Goal: Task Accomplishment & Management: Complete application form

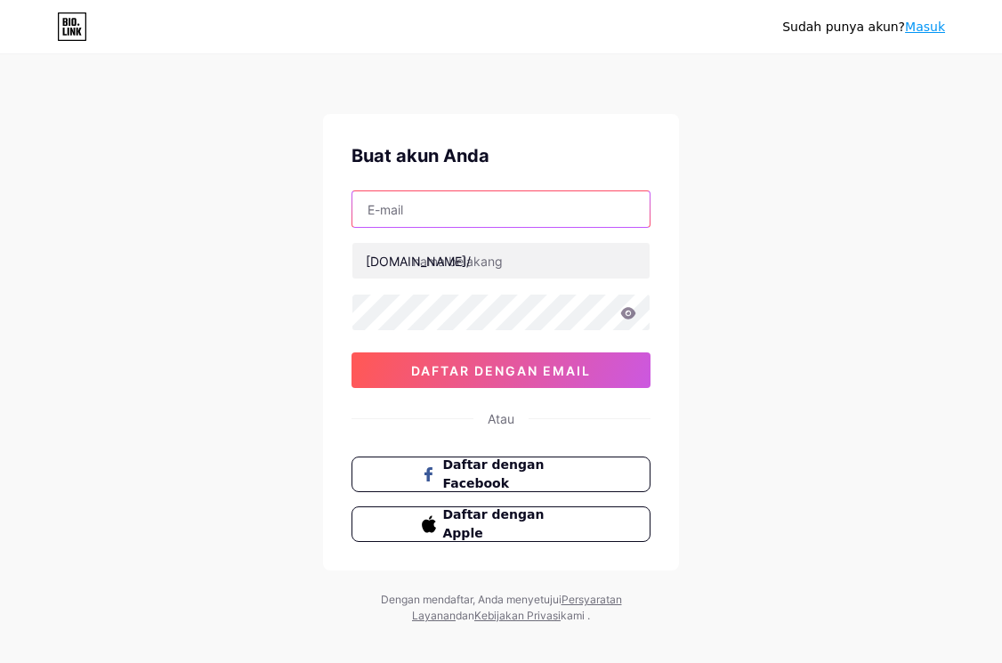
click at [446, 207] on input "text" at bounding box center [500, 209] width 297 height 36
click at [779, 249] on div "Sudah punya akun? Masuk Buat akun Anda [DOMAIN_NAME]/ 0cAFcWeA75W4fPpyBW5ip1fYm…" at bounding box center [501, 340] width 1002 height 680
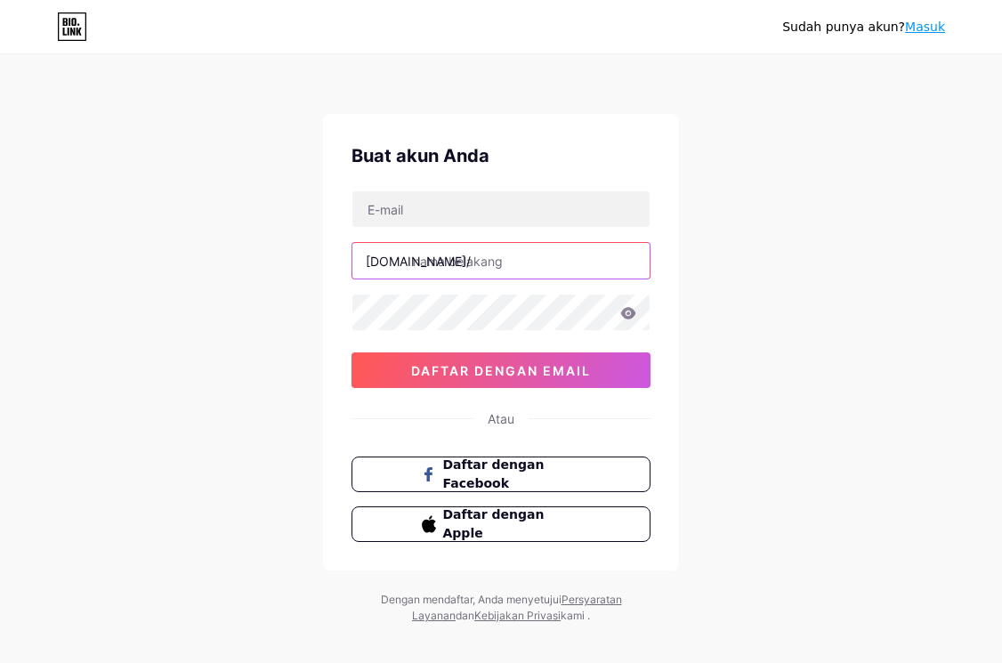
click at [503, 264] on input "text" at bounding box center [500, 261] width 297 height 36
paste input "biolink"
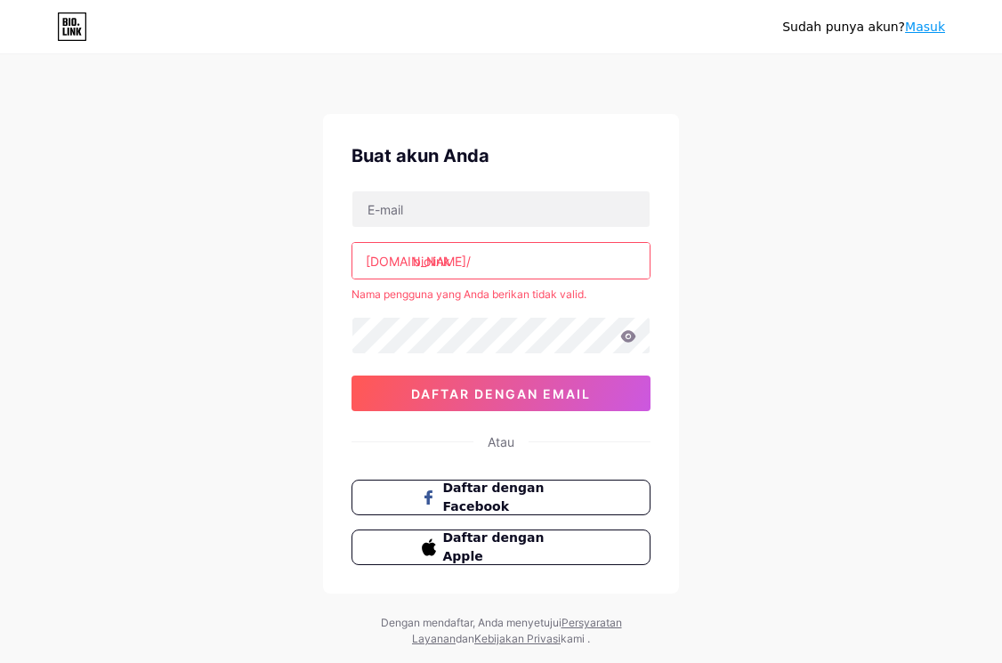
click at [494, 263] on input "biolink" at bounding box center [500, 261] width 297 height 36
type input "b"
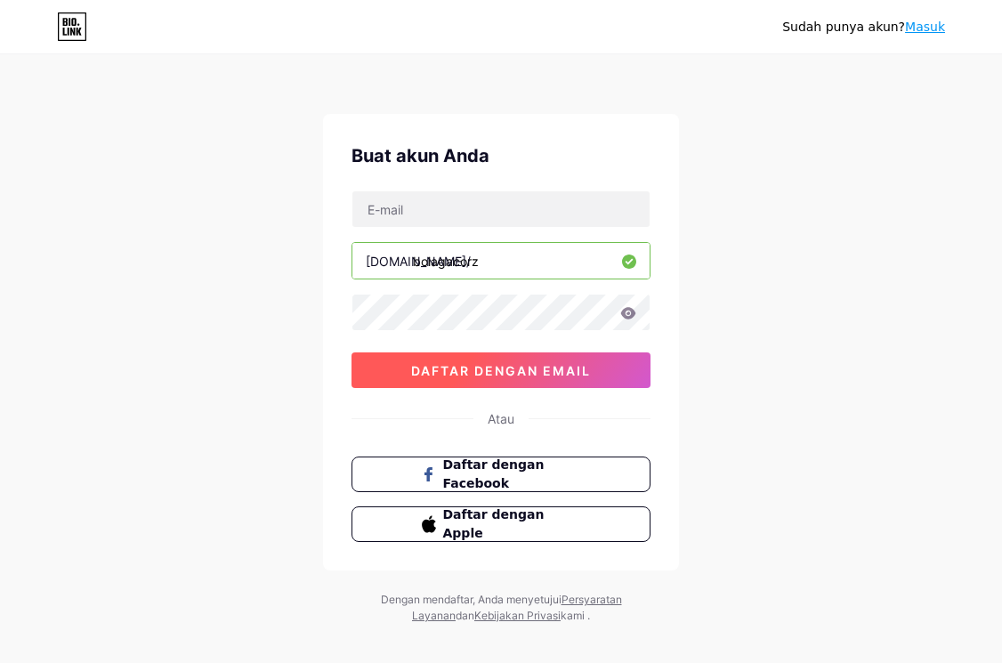
type input "bolagacorz"
click at [463, 380] on button "daftar dengan email" at bounding box center [500, 370] width 299 height 36
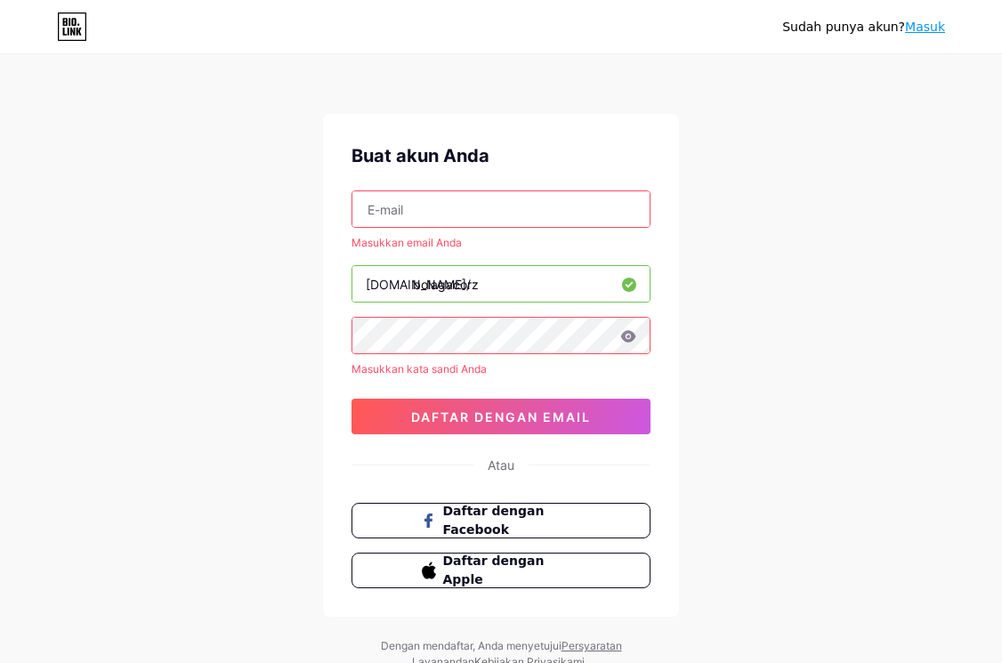
click at [438, 206] on input "text" at bounding box center [500, 209] width 297 height 36
click at [424, 214] on input "text" at bounding box center [500, 209] width 297 height 36
paste input "[EMAIL_ADDRESS][DOMAIN_NAME]"
type input "[EMAIL_ADDRESS][DOMAIN_NAME]"
click at [805, 305] on div "Sudah punya akun? Masuk Buat akun Anda [EMAIL_ADDRESS][DOMAIN_NAME] Masukkan em…" at bounding box center [501, 363] width 1002 height 727
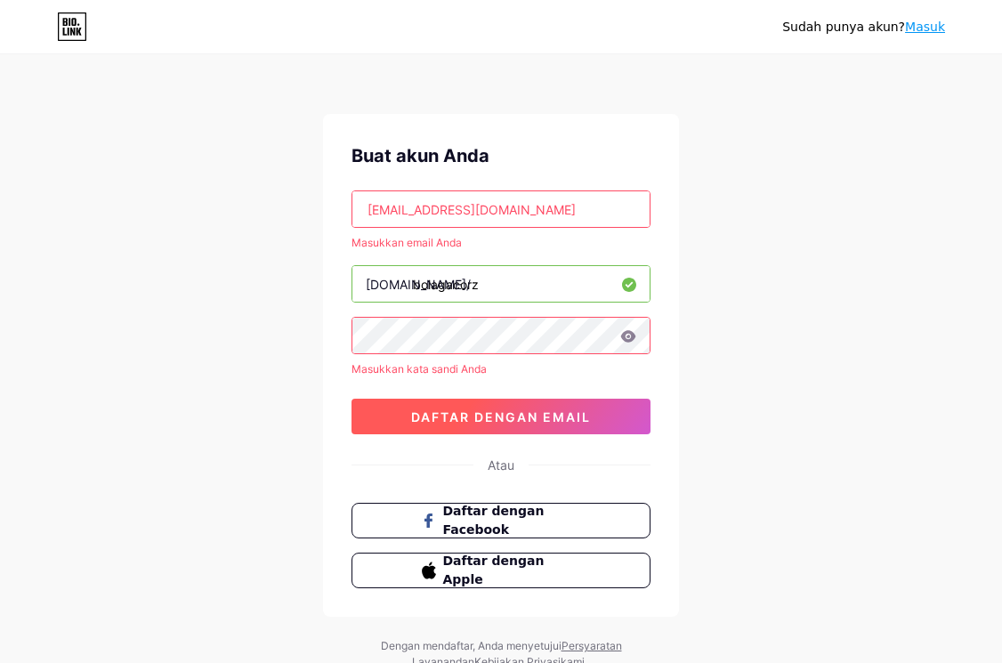
click at [583, 410] on font "daftar dengan email" at bounding box center [501, 416] width 180 height 15
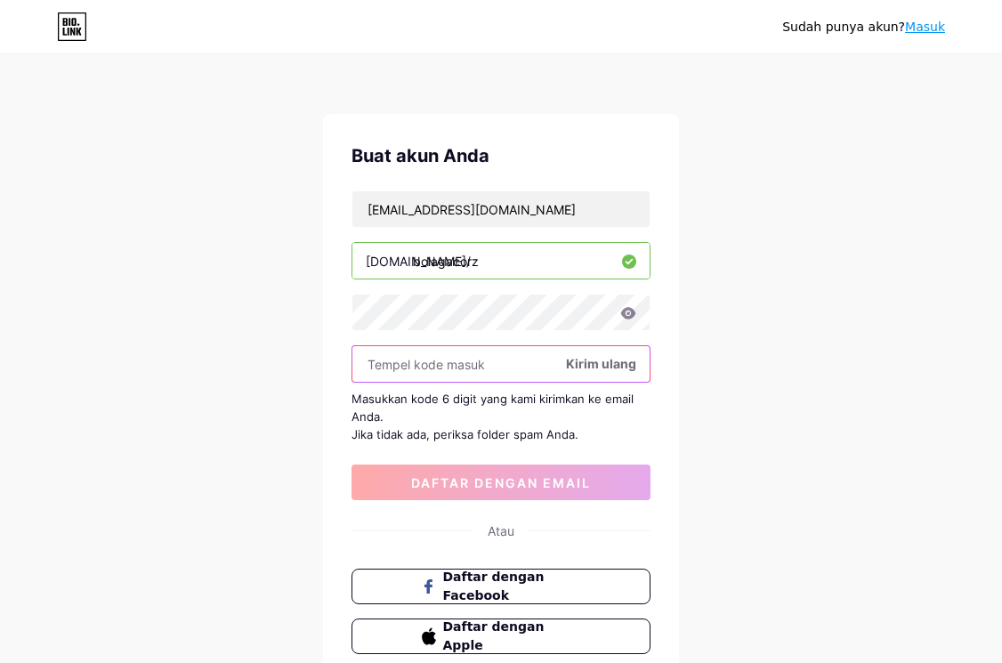
click at [389, 356] on input "text" at bounding box center [500, 364] width 297 height 36
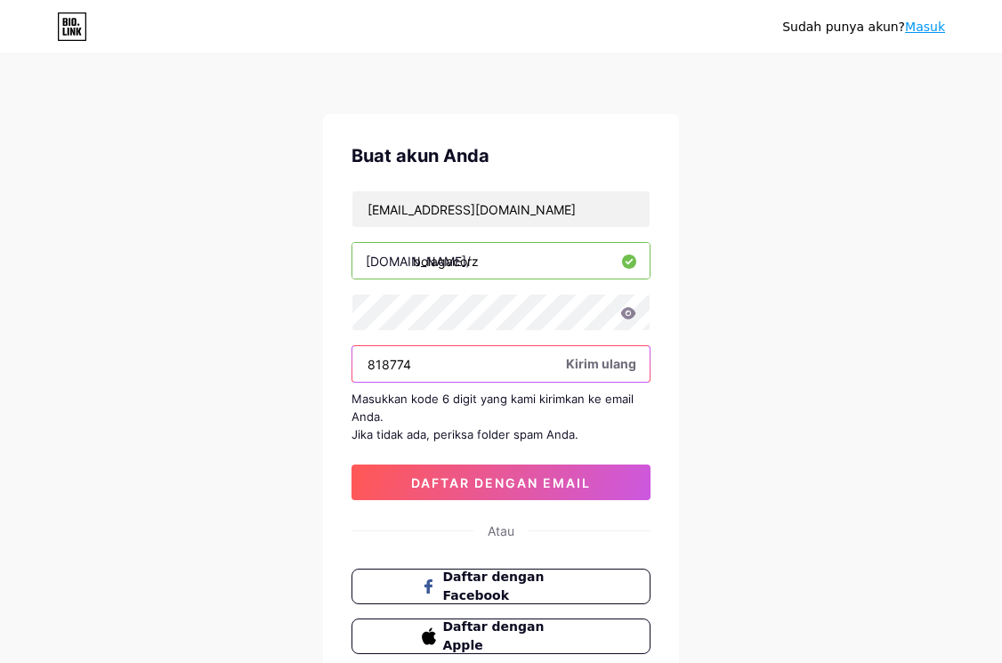
type input "818774"
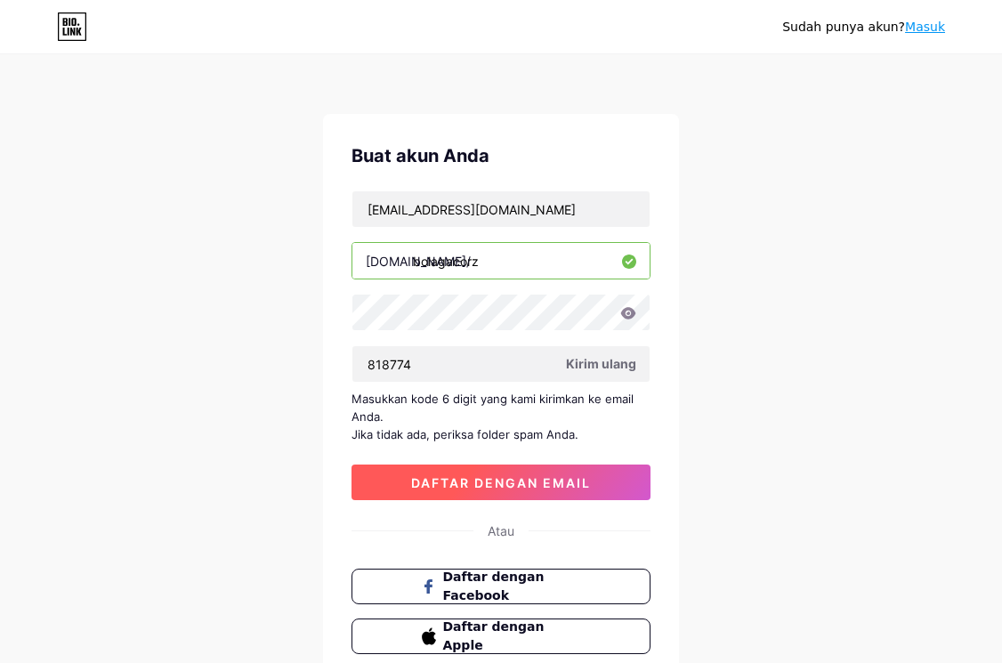
click at [503, 476] on font "daftar dengan email" at bounding box center [501, 482] width 180 height 15
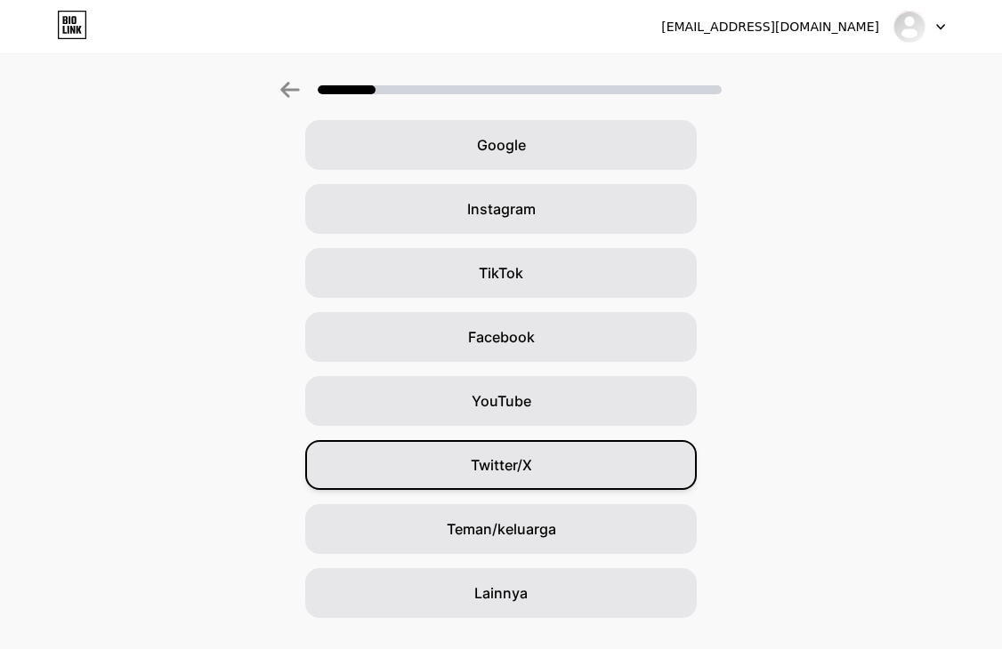
scroll to position [117, 0]
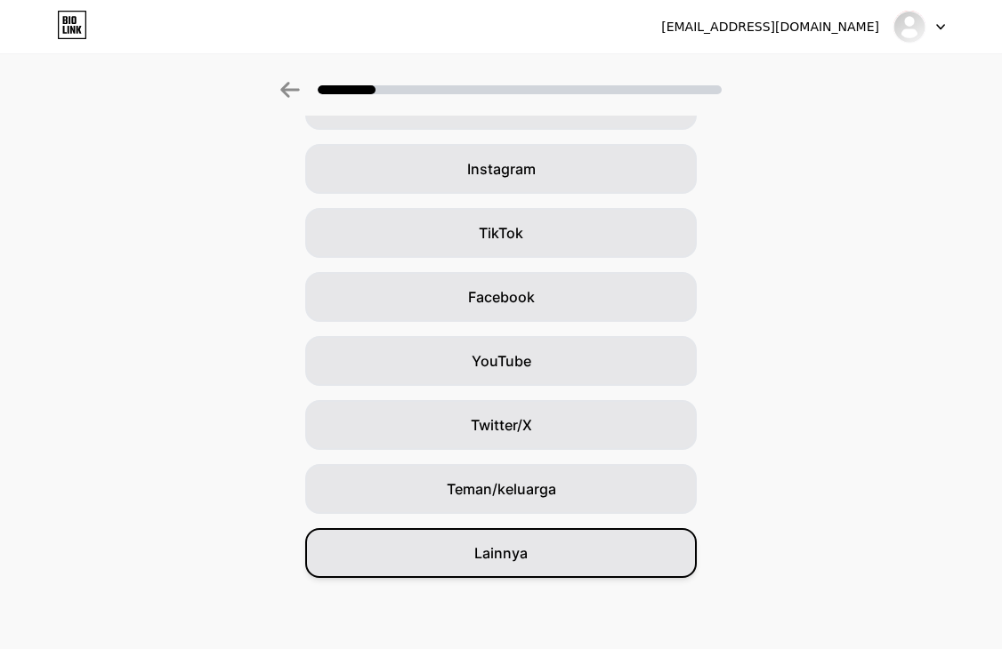
click at [496, 553] on font "Lainnya" at bounding box center [500, 553] width 53 height 18
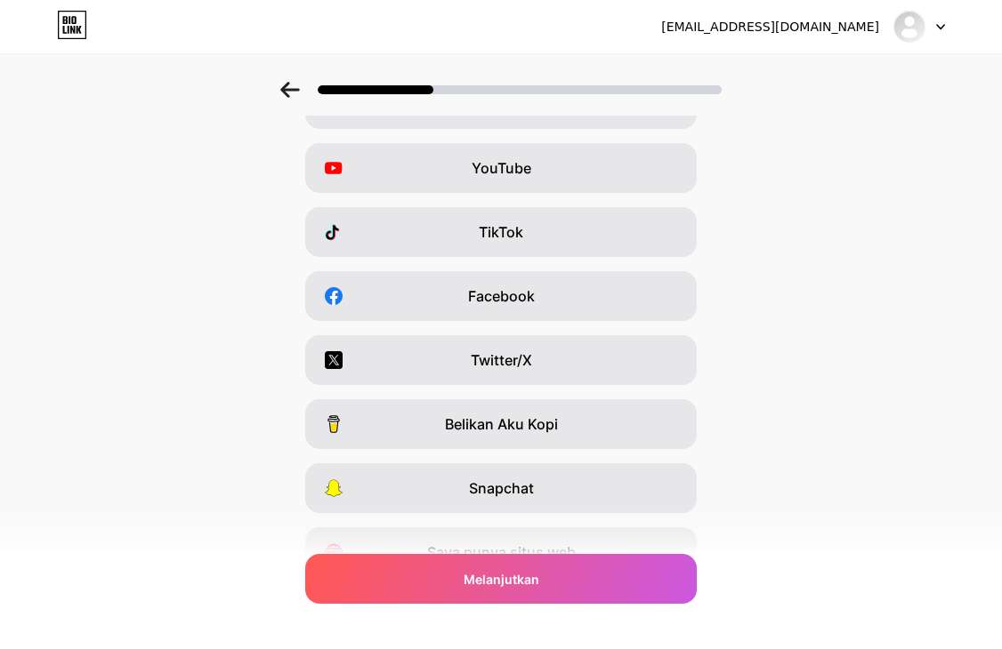
scroll to position [0, 0]
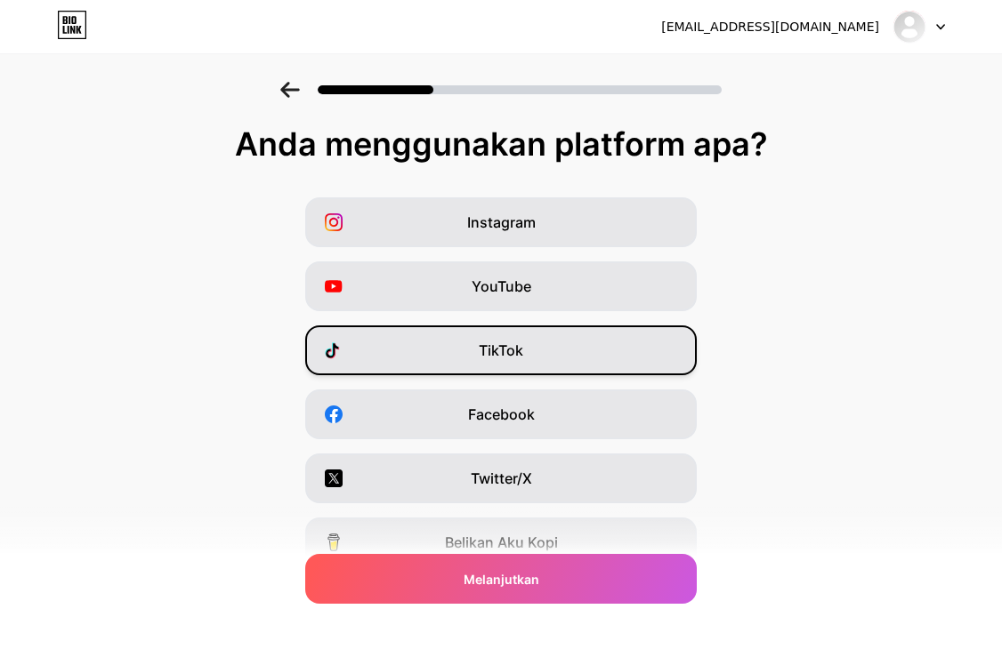
click at [519, 355] on font "TikTok" at bounding box center [501, 351] width 44 height 18
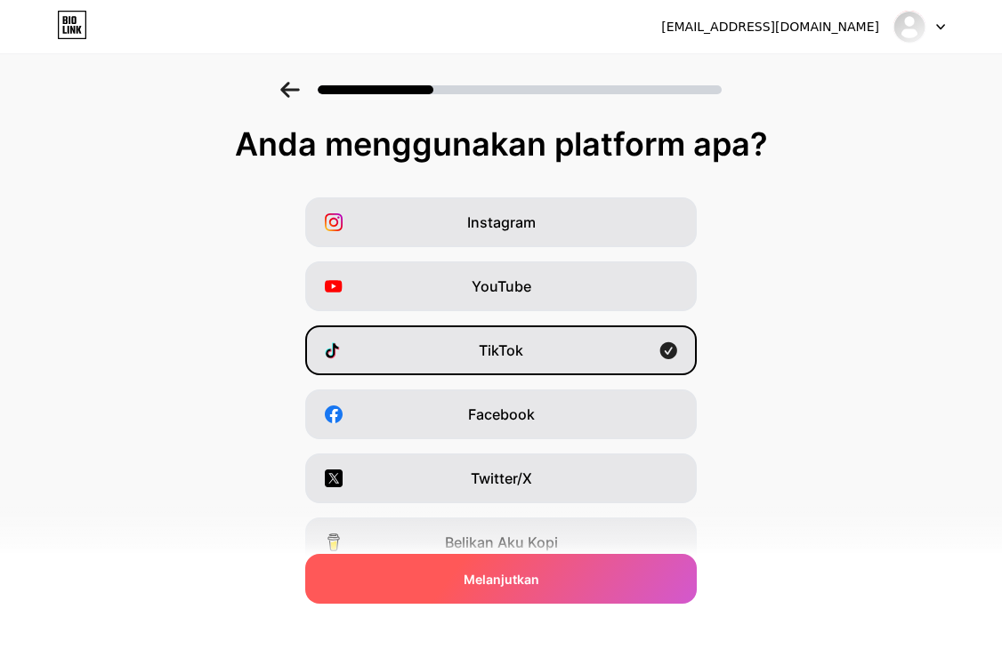
click at [515, 577] on font "Melanjutkan" at bounding box center [501, 579] width 76 height 15
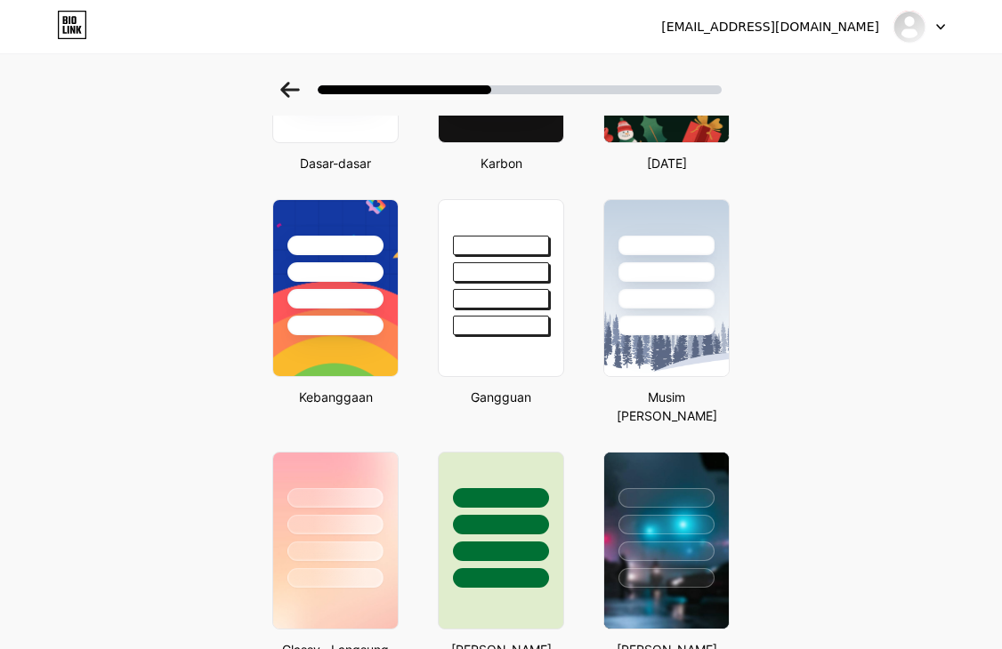
scroll to position [356, 0]
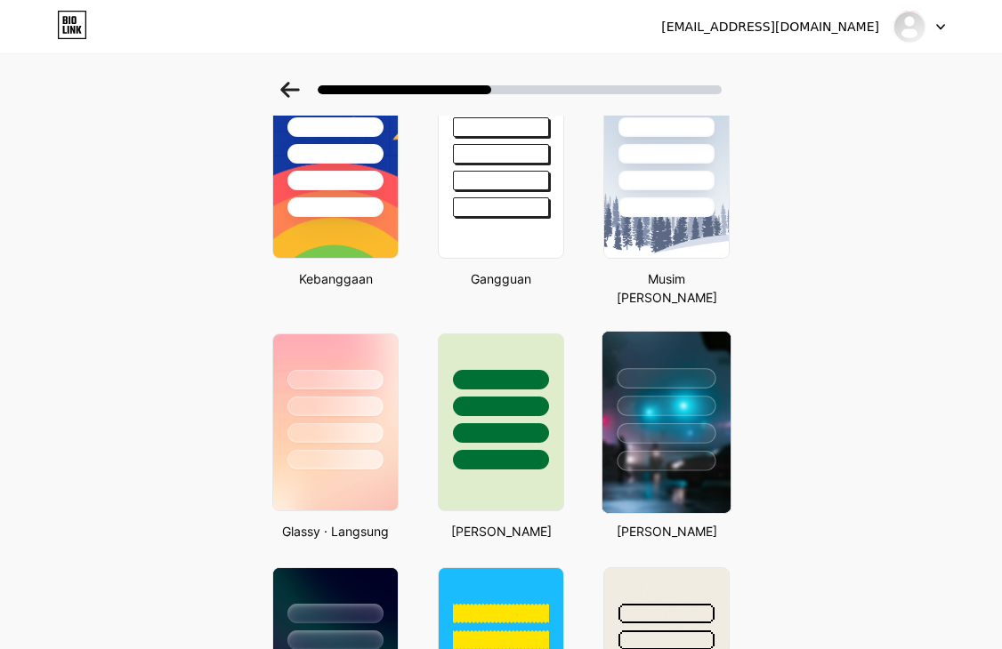
click at [653, 387] on div at bounding box center [665, 378] width 99 height 20
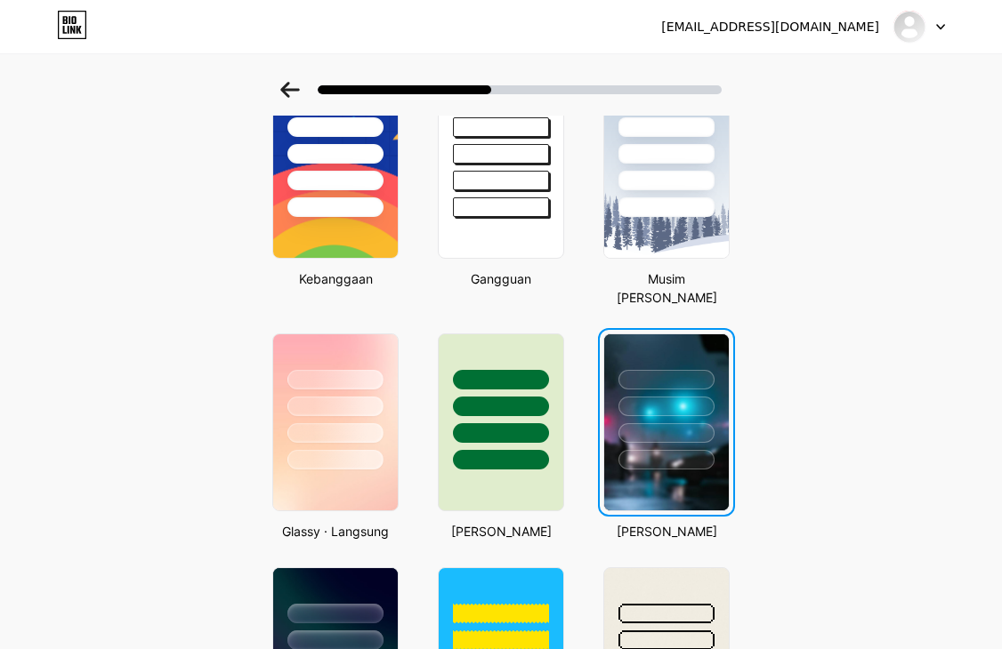
scroll to position [0, 0]
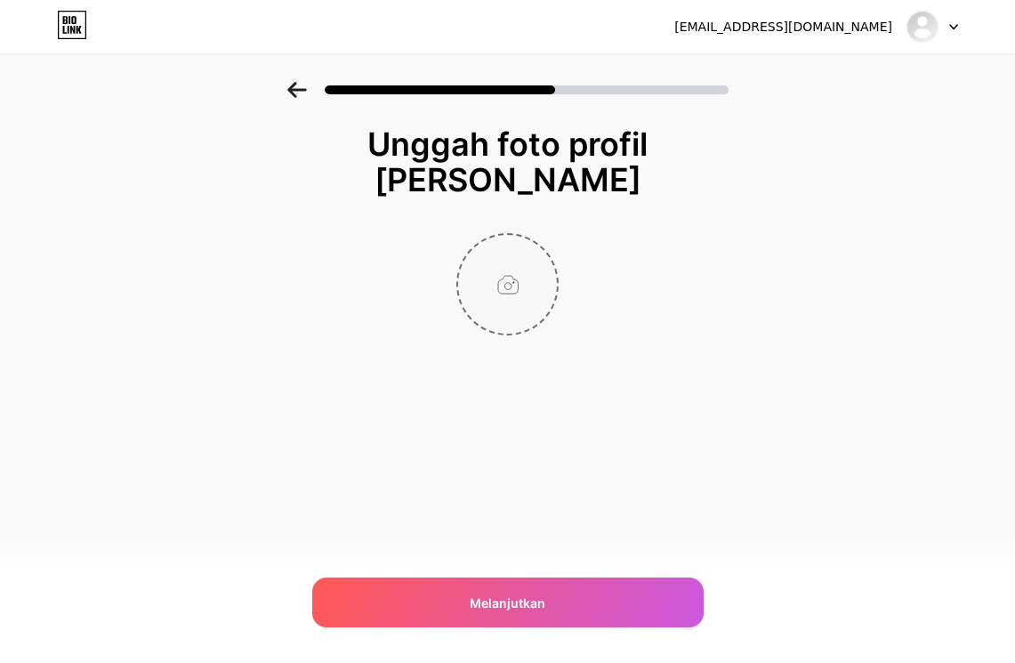
click at [506, 285] on input "file" at bounding box center [507, 284] width 99 height 99
type input "C:\fakepath\logo.png"
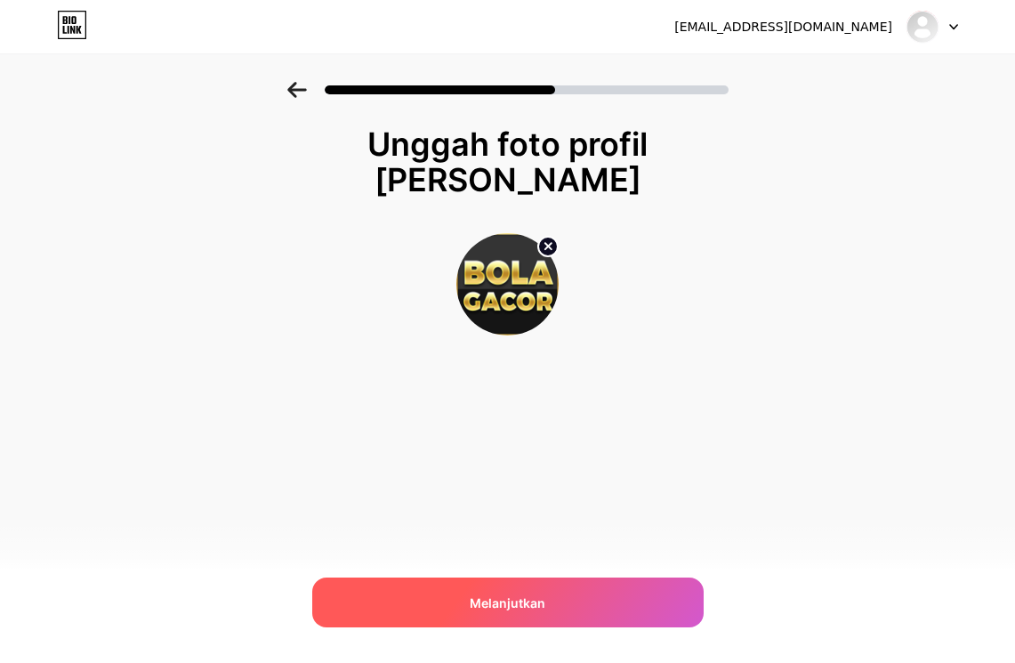
click at [518, 602] on font "Melanjutkan" at bounding box center [508, 602] width 76 height 15
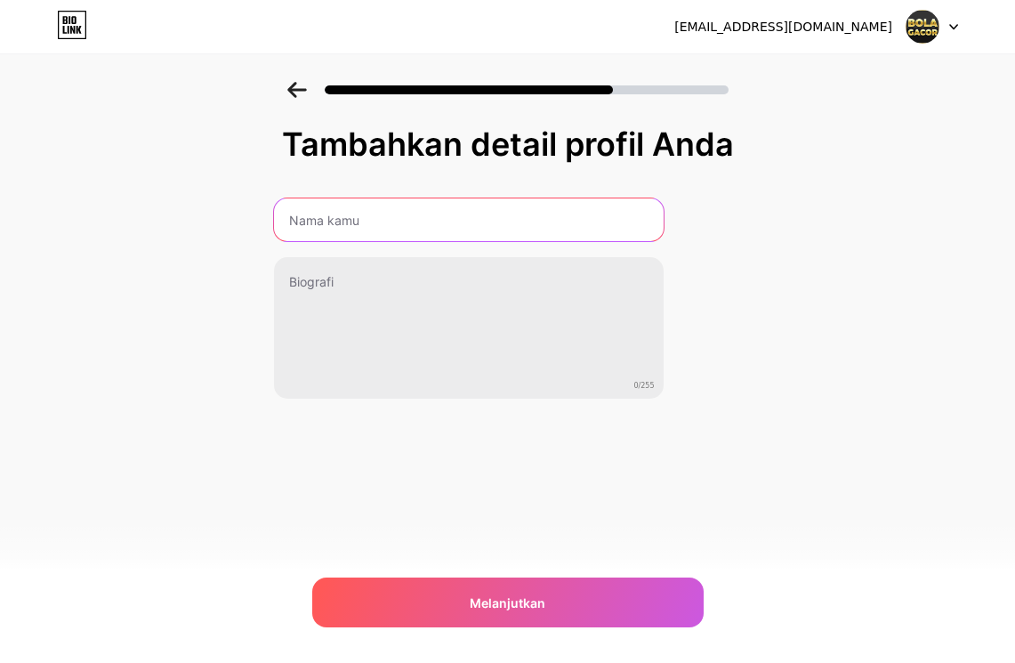
click at [362, 214] on input "text" at bounding box center [469, 219] width 390 height 43
type input "BOLAGACOR"
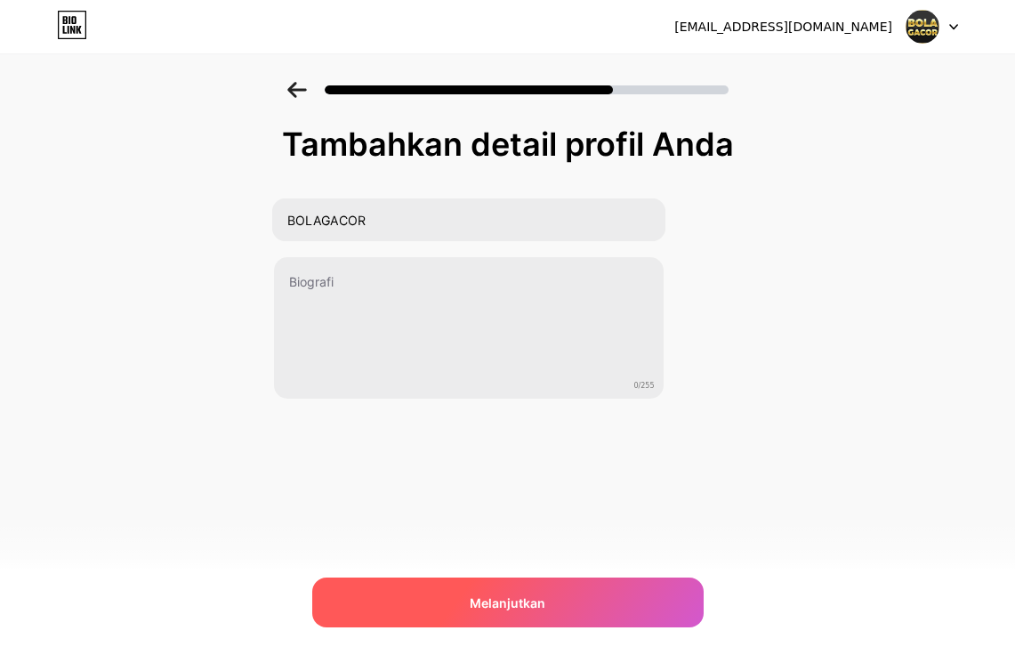
click at [484, 592] on div "Melanjutkan" at bounding box center [507, 602] width 391 height 50
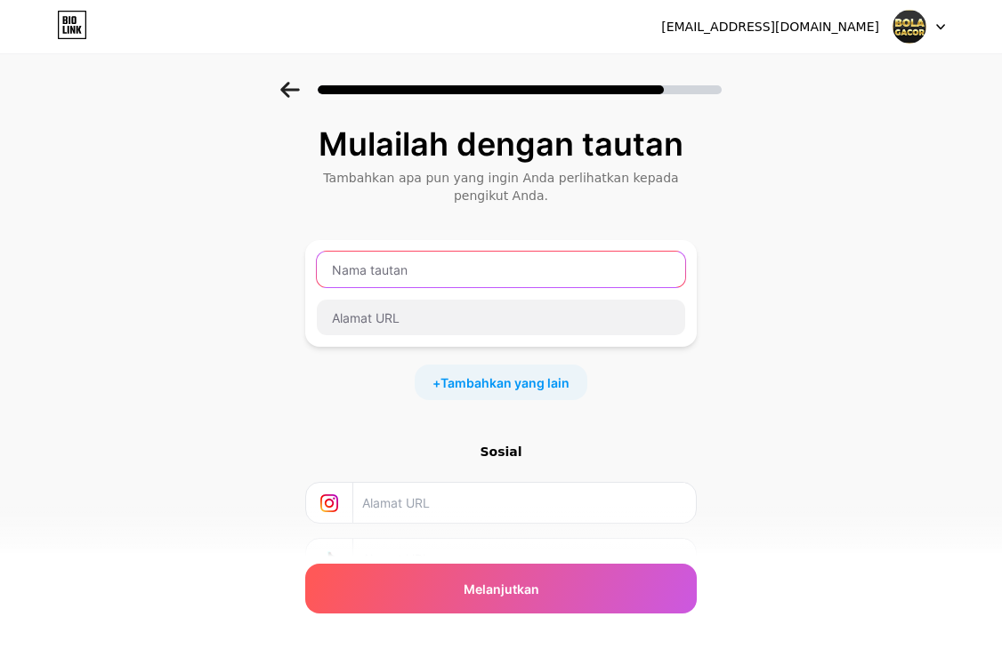
click at [403, 270] on input "text" at bounding box center [501, 270] width 368 height 36
type input "LINK LOGIN"
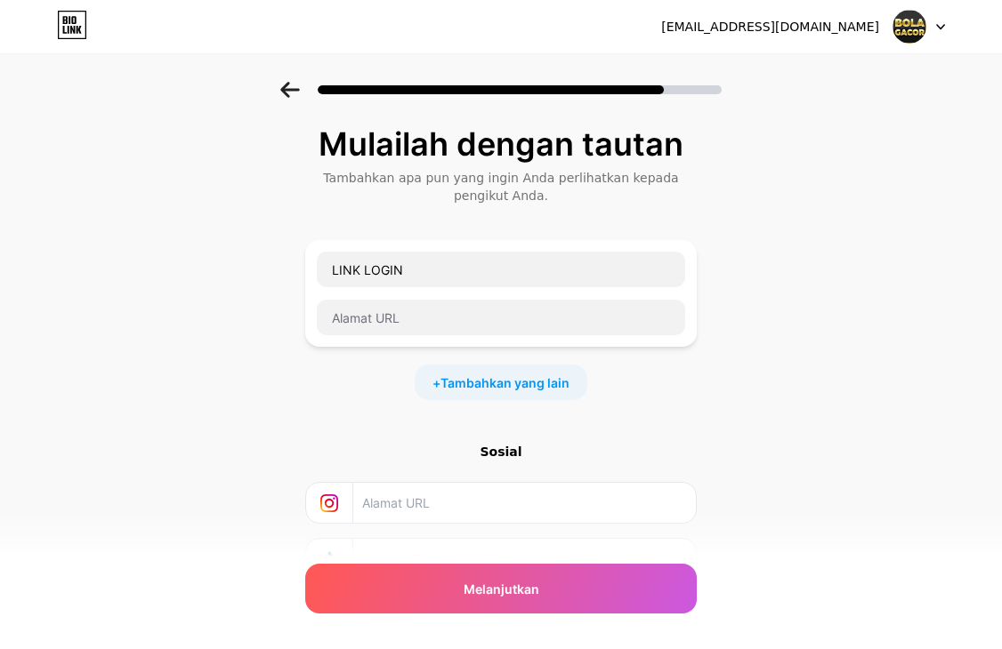
click at [225, 135] on div "Mulailah dengan tautan Tambahkan apa pun yang ingin Anda perlihatkan kepada pen…" at bounding box center [501, 403] width 1002 height 643
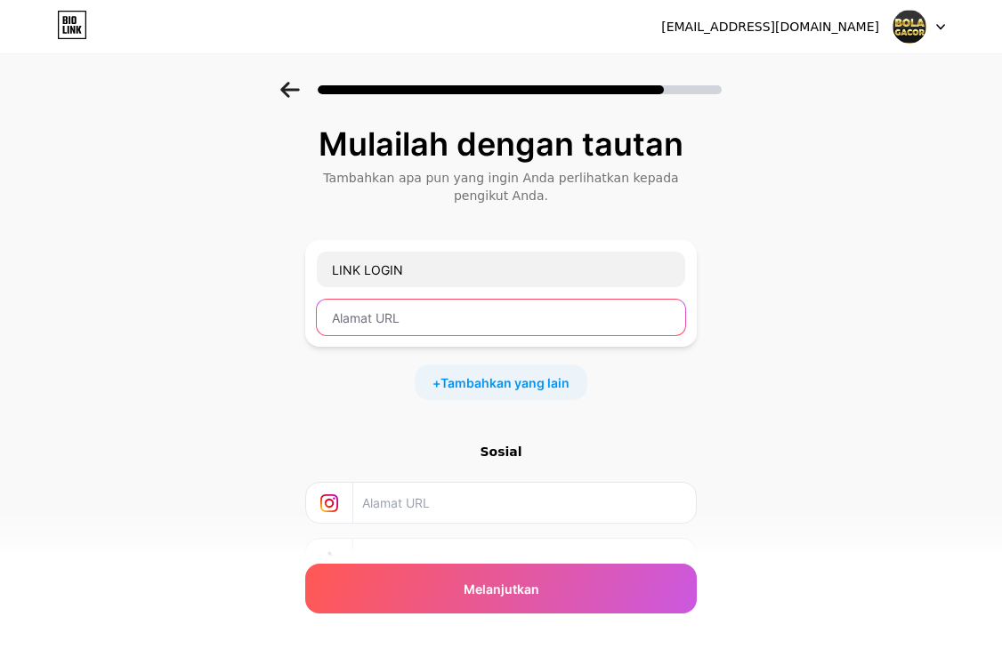
click at [388, 310] on input "text" at bounding box center [501, 318] width 368 height 36
paste input "[URL][DOMAIN_NAME]"
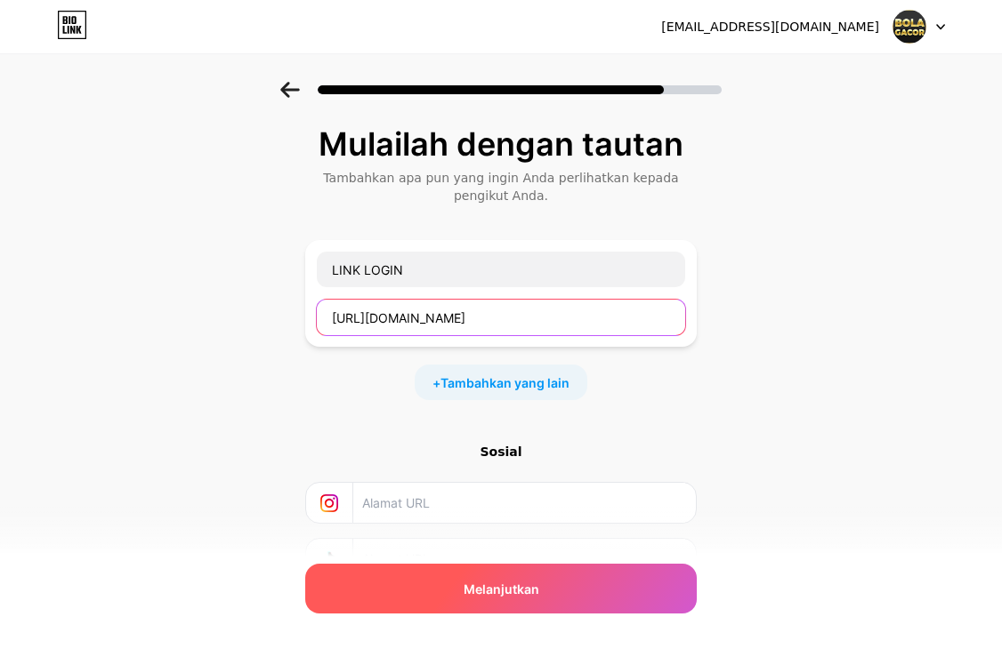
type input "[URL][DOMAIN_NAME]"
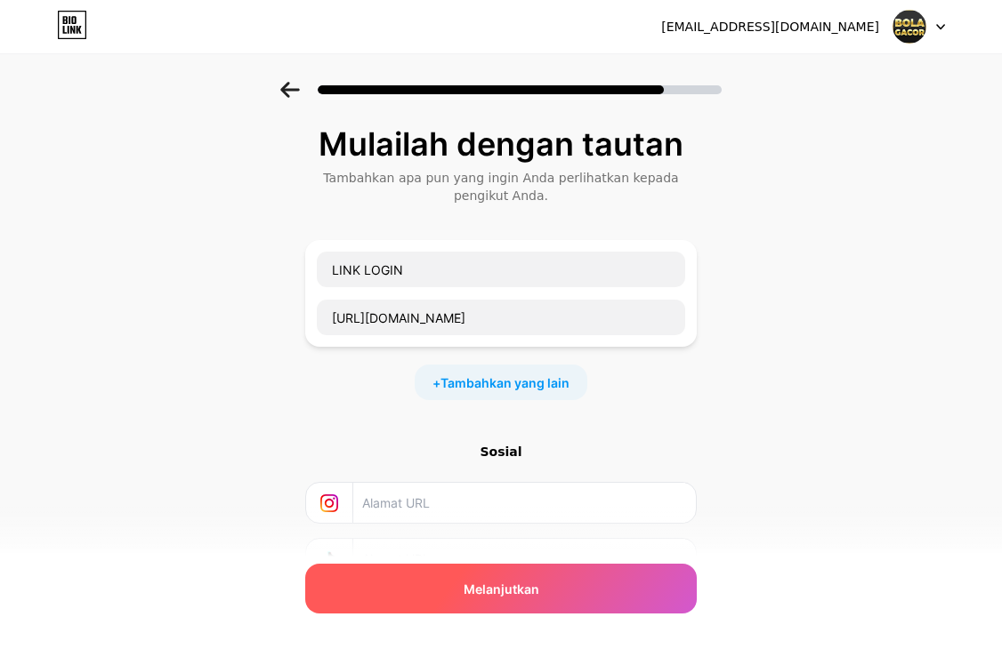
click at [461, 583] on div "Melanjutkan" at bounding box center [500, 589] width 391 height 50
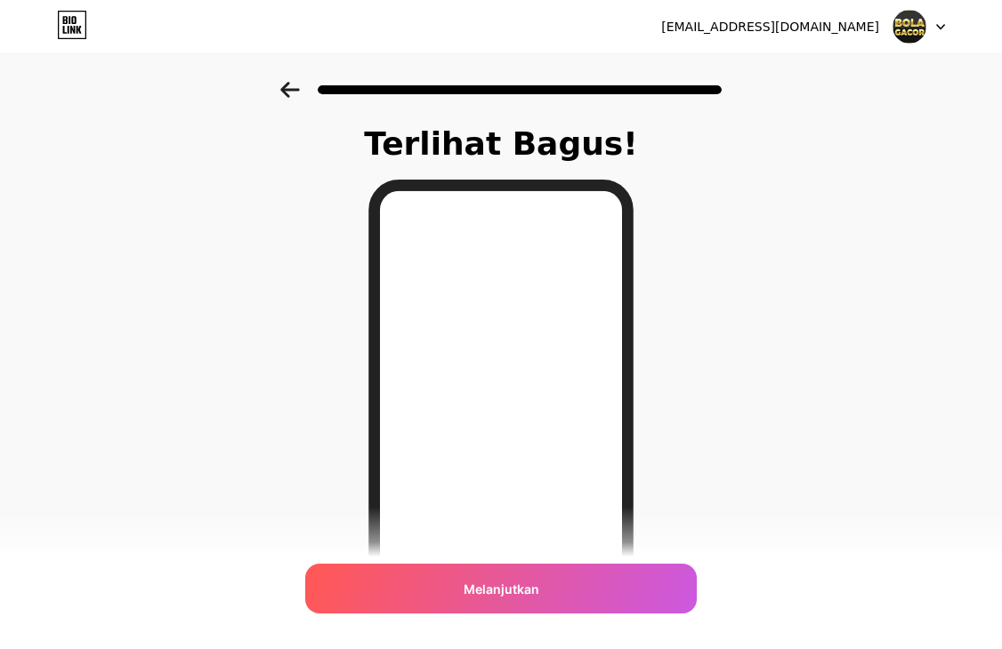
click at [245, 423] on div "Terlihat Bagus! Melanjutkan" at bounding box center [501, 452] width 1002 height 741
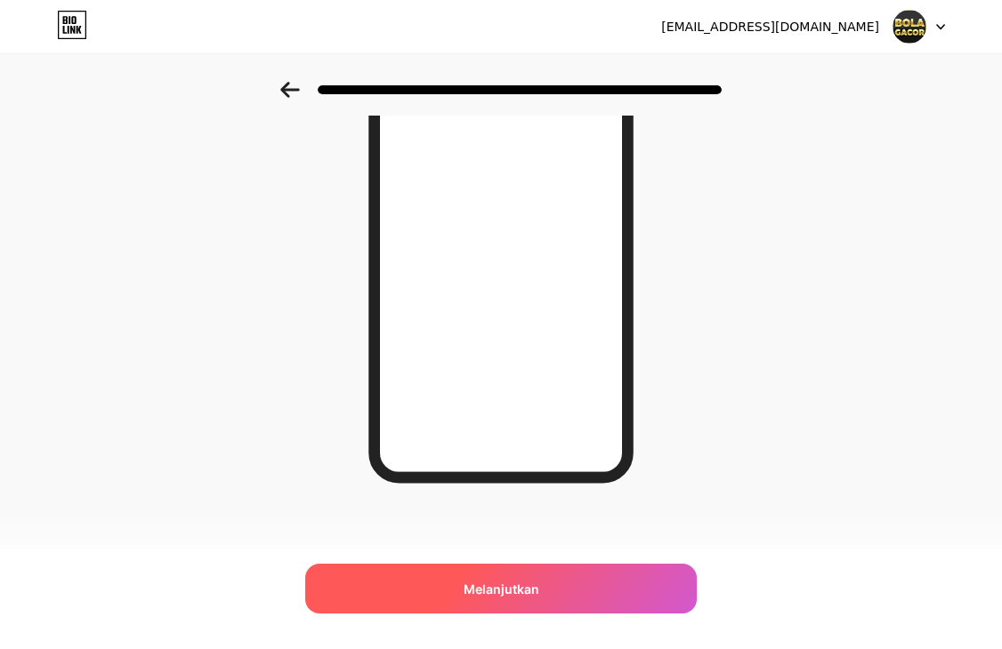
scroll to position [245, 0]
click at [493, 585] on font "Melanjutkan" at bounding box center [501, 589] width 76 height 15
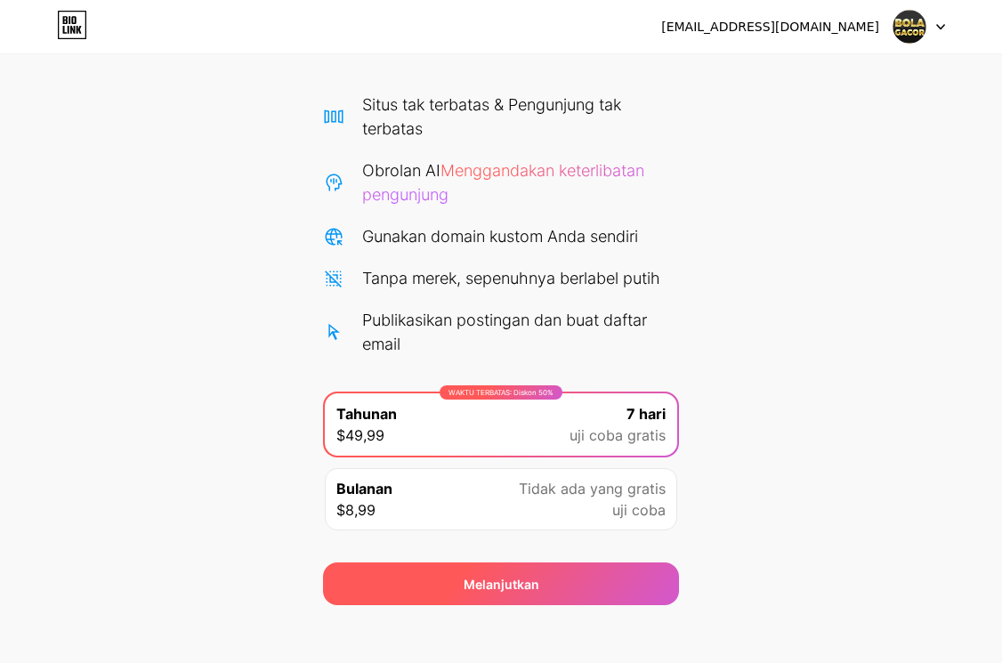
scroll to position [125, 0]
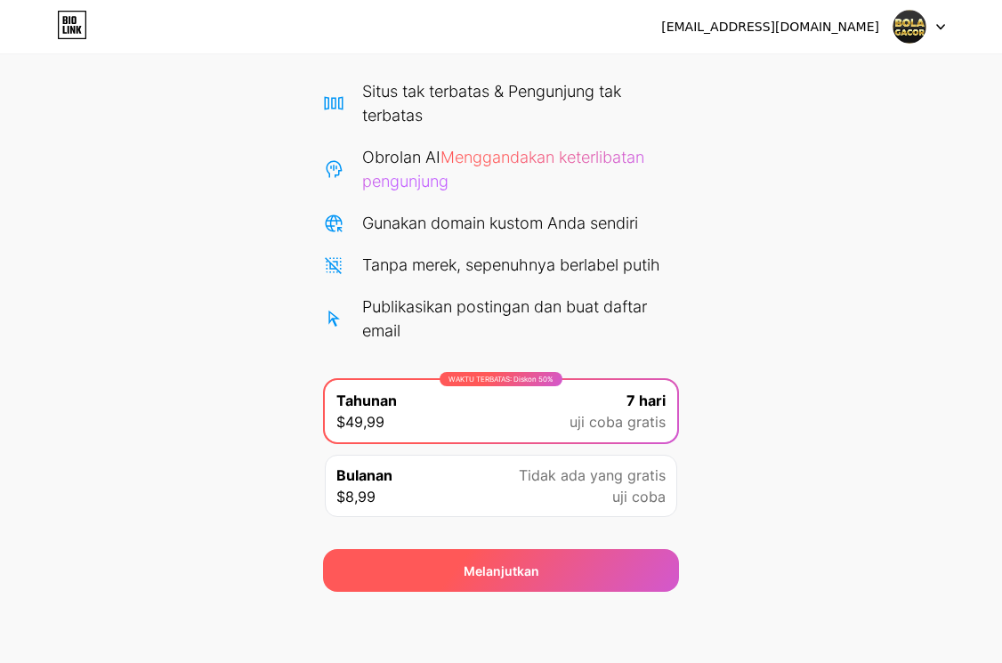
click at [520, 576] on font "Melanjutkan" at bounding box center [501, 570] width 76 height 15
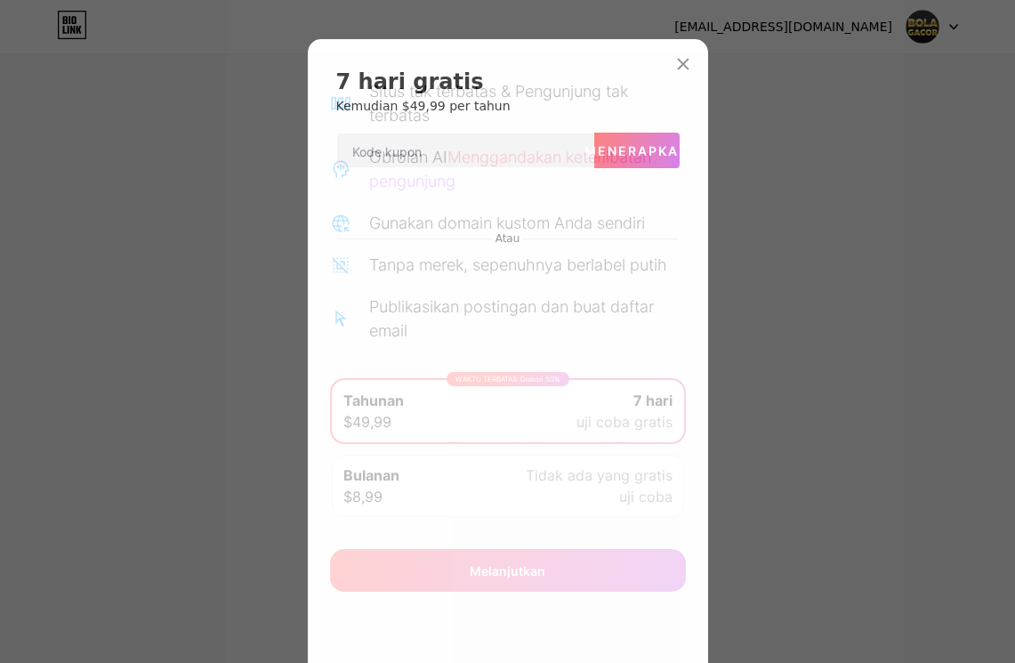
click at [805, 474] on div at bounding box center [507, 331] width 1015 height 663
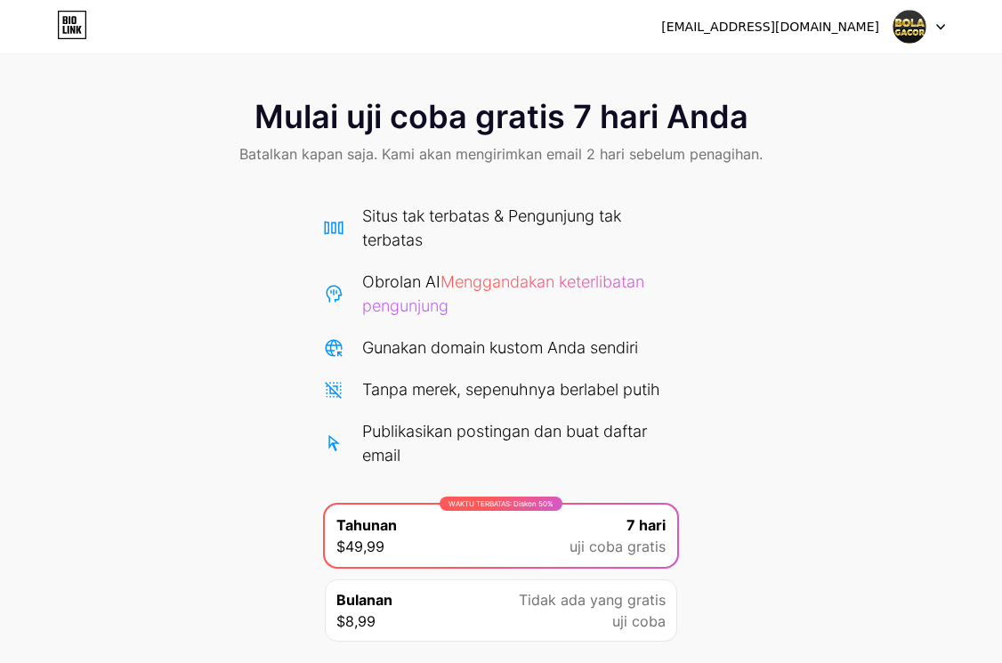
scroll to position [0, 0]
